Goal: Information Seeking & Learning: Check status

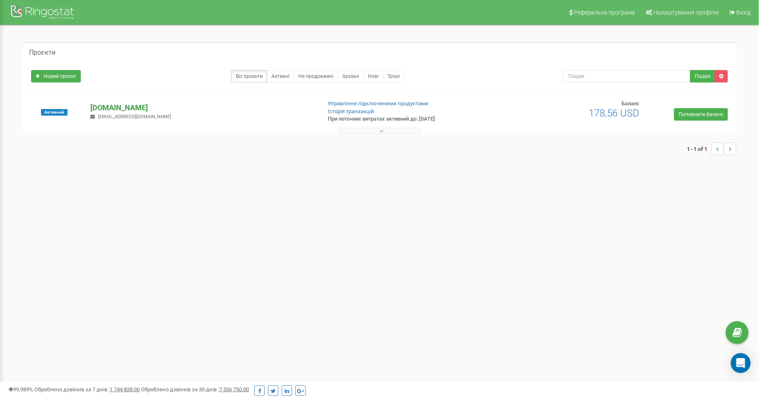
click at [114, 105] on p "[DOMAIN_NAME]" at bounding box center [202, 107] width 224 height 11
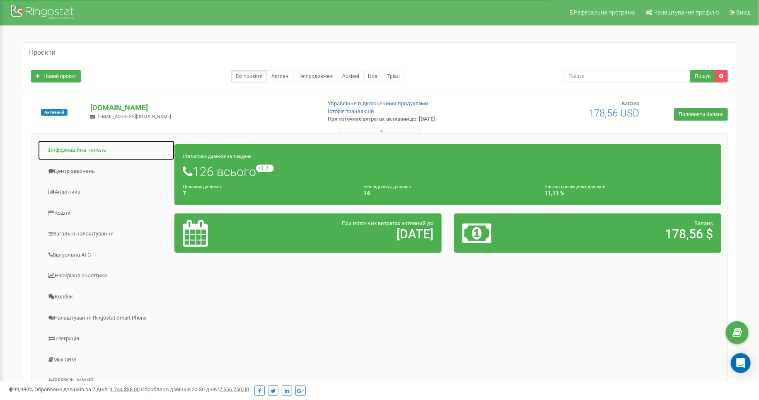
click at [99, 150] on link "Інформаційна панель" at bounding box center [106, 150] width 137 height 20
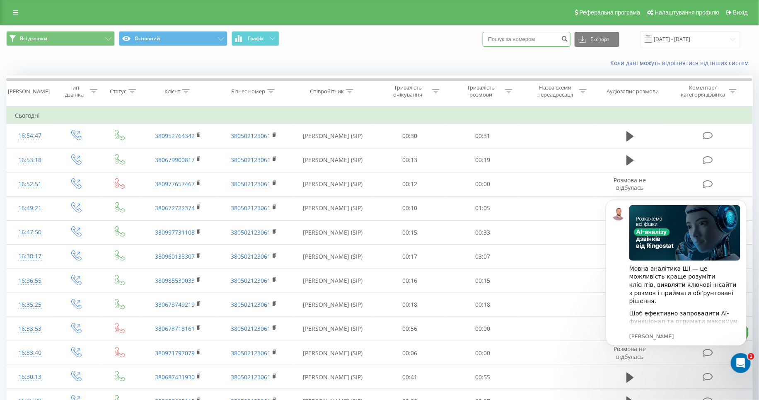
click at [529, 46] on input at bounding box center [527, 39] width 88 height 15
paste input "0983248600"
type input "0983248600"
